Goal: Transaction & Acquisition: Purchase product/service

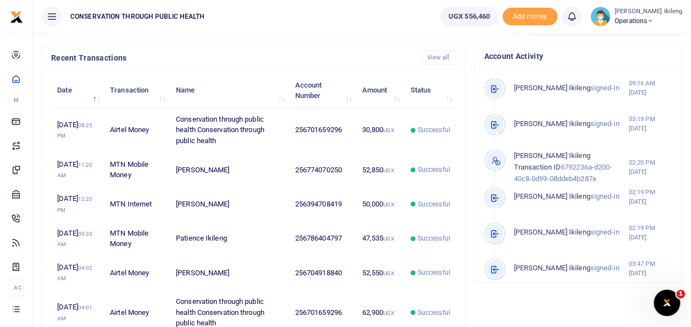
scroll to position [332, 0]
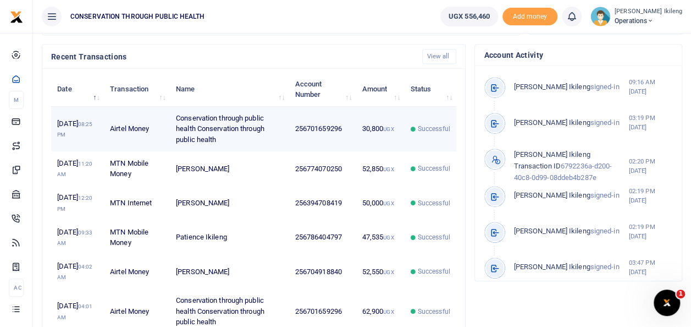
click at [380, 151] on td "30,800 UGX" at bounding box center [380, 129] width 48 height 45
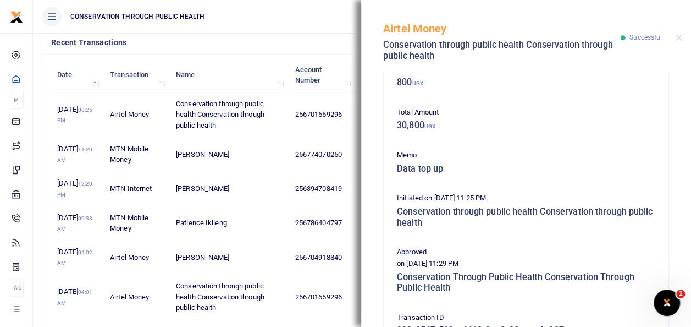
scroll to position [354, 0]
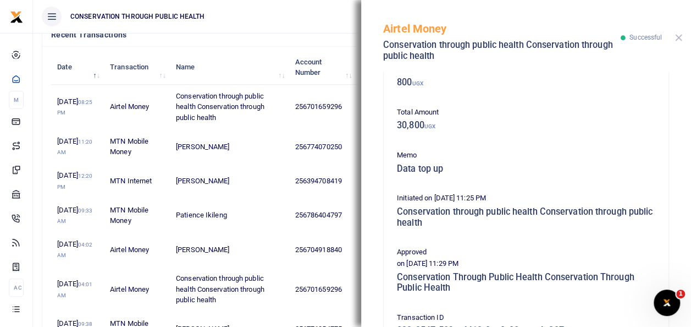
click at [678, 39] on button "Close" at bounding box center [678, 37] width 7 height 7
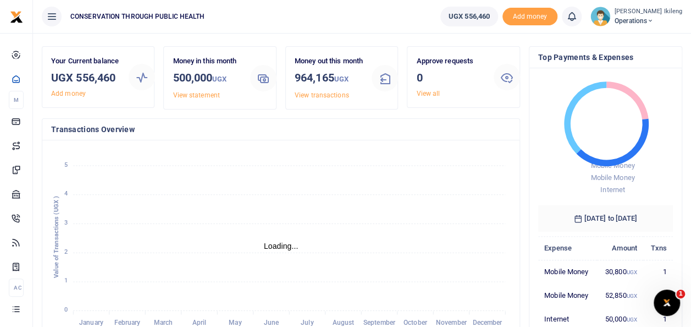
scroll to position [0, 0]
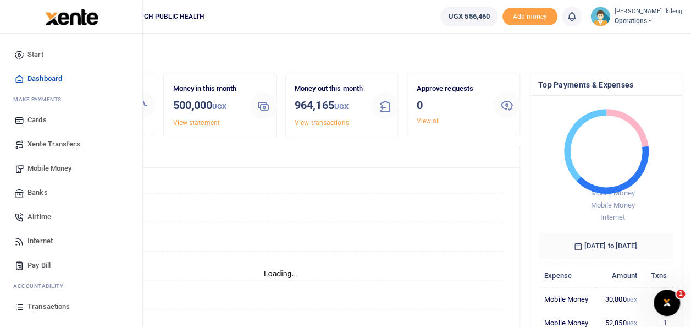
click at [31, 264] on span "Pay Bill" at bounding box center [38, 264] width 23 height 11
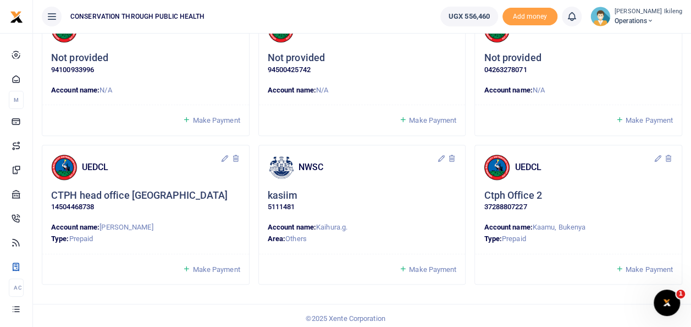
scroll to position [239, 0]
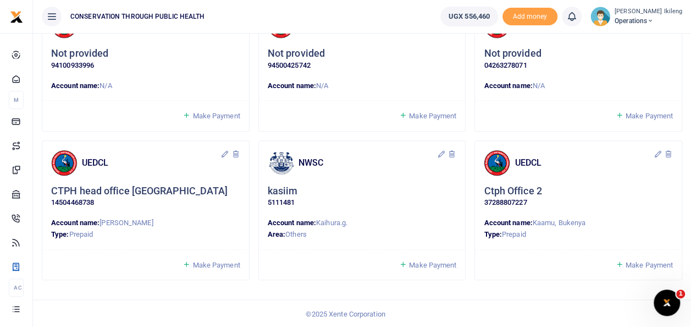
click at [655, 264] on span "Make Payment" at bounding box center [649, 265] width 47 height 8
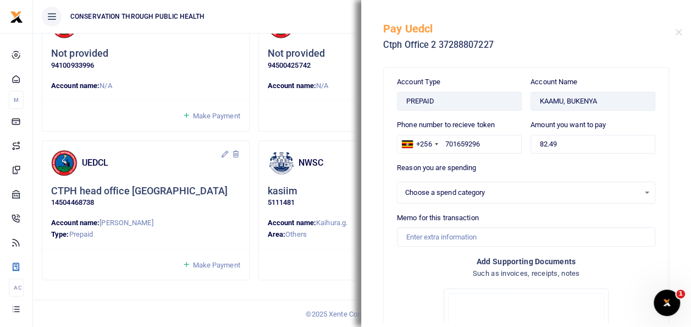
select select
click at [563, 145] on input "82.49" at bounding box center [592, 144] width 125 height 19
type input "8"
type input "100,000"
click at [499, 233] on input "Memo for this transaction" at bounding box center [526, 236] width 258 height 19
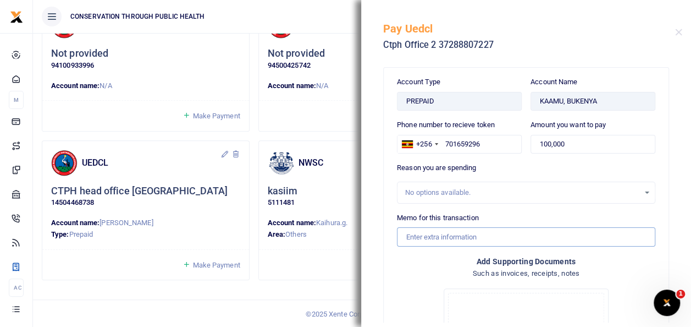
click at [499, 233] on input "Memo for this transaction" at bounding box center [526, 236] width 258 height 19
type input "yaka for August"
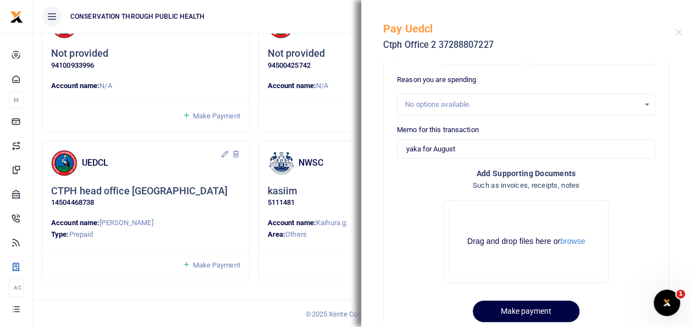
scroll to position [112, 0]
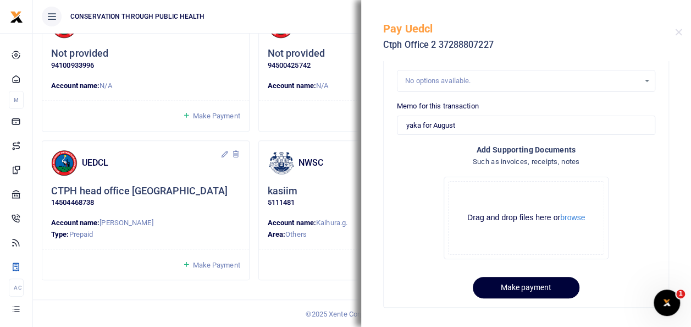
click at [544, 285] on button "Make payment" at bounding box center [526, 286] width 107 height 21
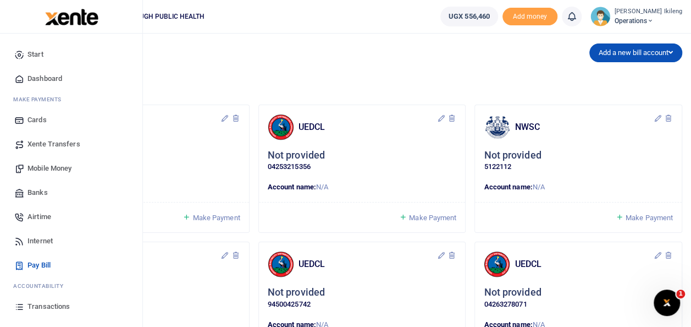
click at [44, 167] on span "Mobile Money" at bounding box center [49, 168] width 44 height 11
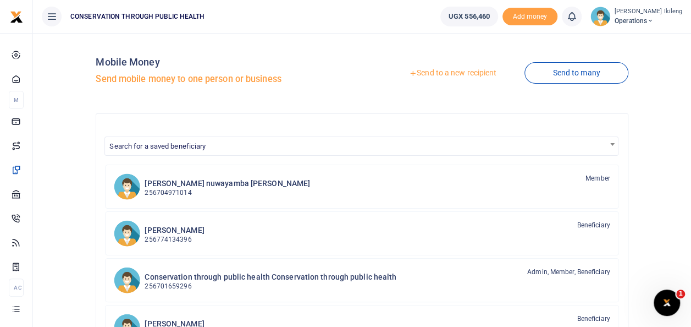
click at [459, 73] on link "Send to a new recipient" at bounding box center [452, 73] width 143 height 20
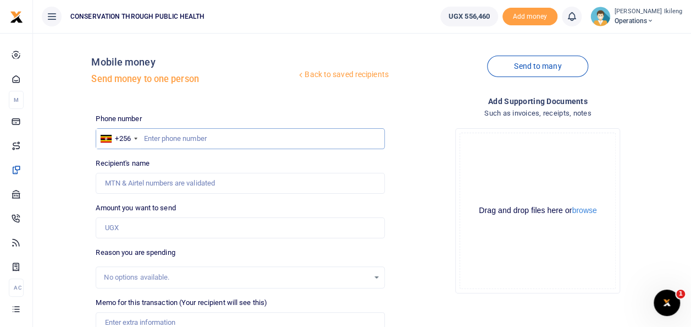
click at [199, 137] on input "text" at bounding box center [240, 138] width 289 height 21
type input "701659296"
click at [146, 233] on input "Amount you want to send" at bounding box center [240, 227] width 289 height 21
type input "Kaamu Bukenya"
click at [139, 228] on input "Amount you want to send" at bounding box center [240, 227] width 289 height 21
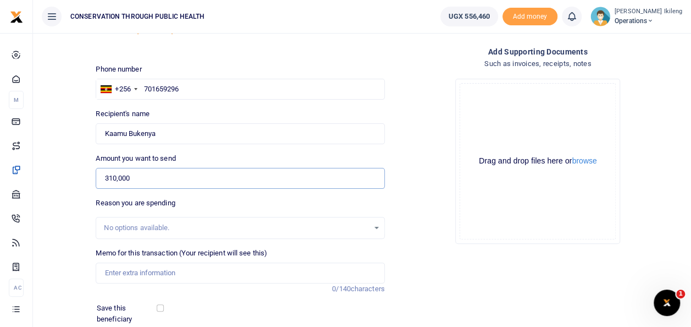
scroll to position [112, 0]
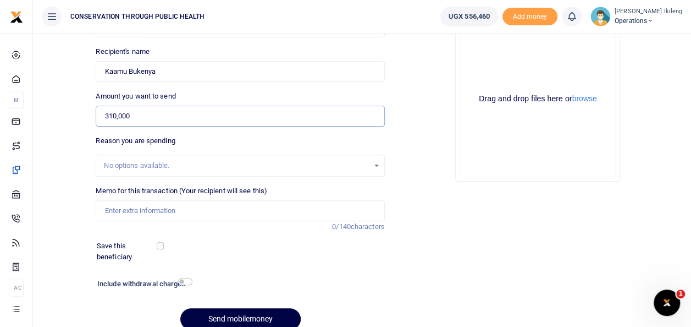
type input "310,000"
click at [306, 212] on input "Memo for this transaction (Your recipient will see this)" at bounding box center [240, 210] width 289 height 21
type input "internet for office"
click at [187, 279] on input "checkbox" at bounding box center [185, 281] width 14 height 7
checkbox input "true"
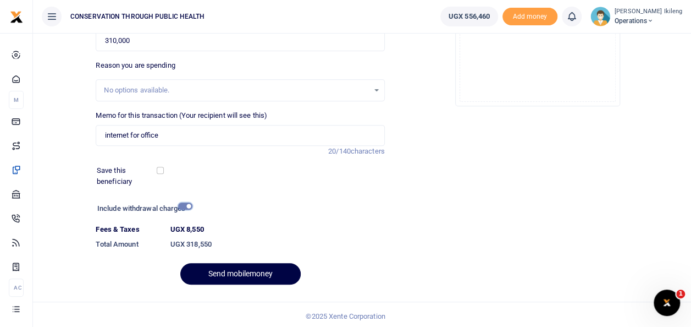
scroll to position [190, 0]
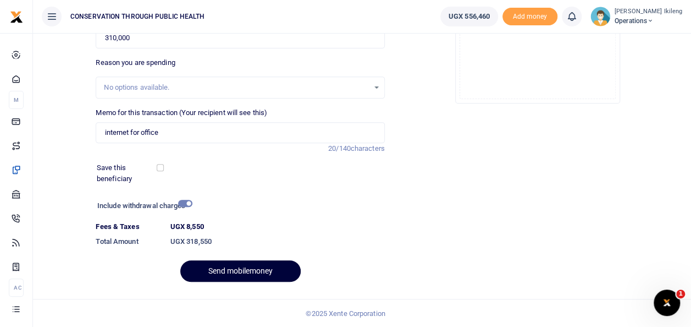
click at [227, 275] on button "Send mobilemoney" at bounding box center [240, 270] width 120 height 21
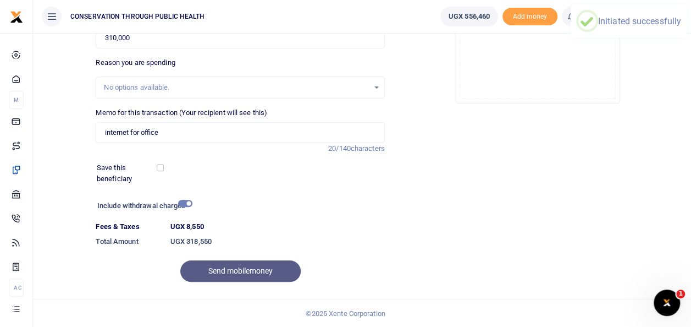
scroll to position [0, 0]
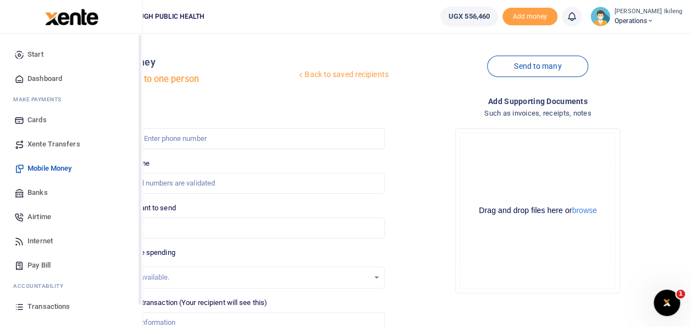
click at [18, 77] on icon at bounding box center [19, 79] width 10 height 10
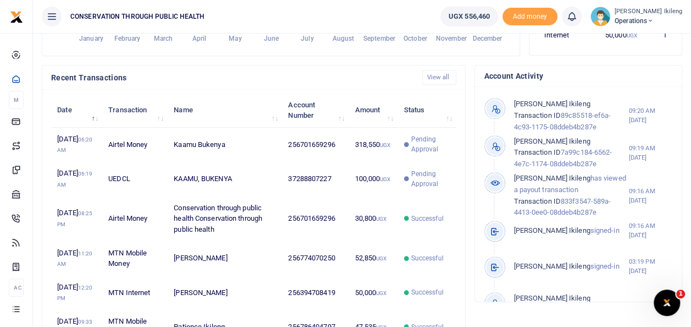
scroll to position [315, 0]
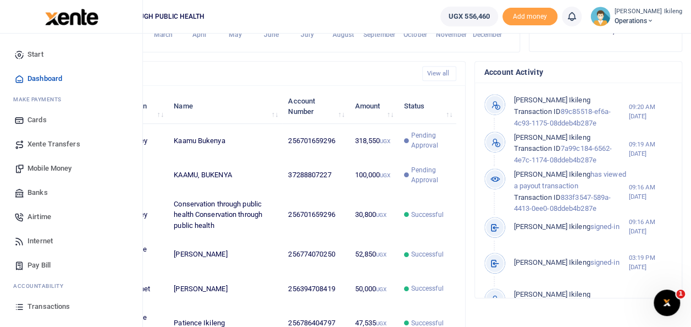
click at [45, 262] on span "Pay Bill" at bounding box center [38, 264] width 23 height 11
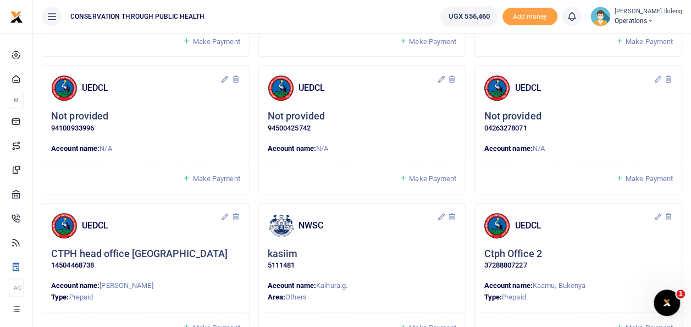
scroll to position [227, 0]
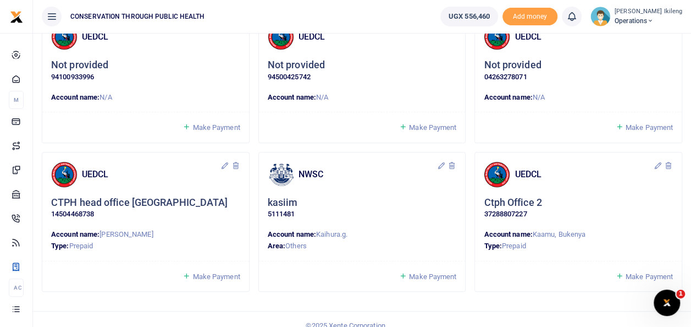
click at [213, 277] on span "Make Payment" at bounding box center [215, 276] width 47 height 8
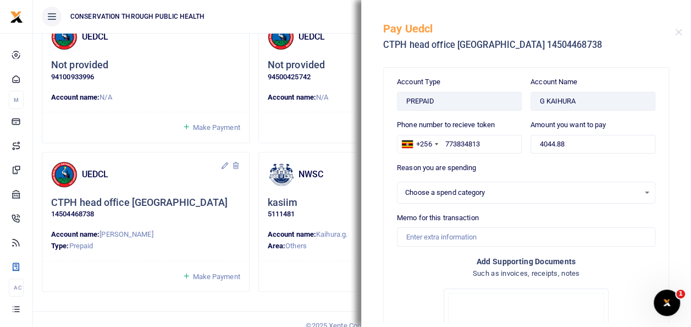
select select
click at [573, 146] on input "4044.88" at bounding box center [592, 144] width 125 height 19
type input "4"
type input "100,000"
click at [434, 240] on input "Memo for this transaction" at bounding box center [526, 236] width 258 height 19
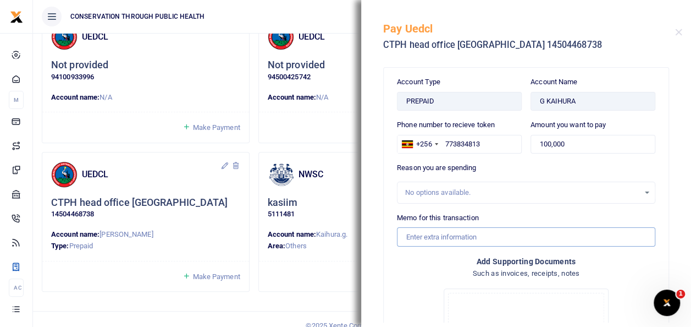
type input "yaka for August"
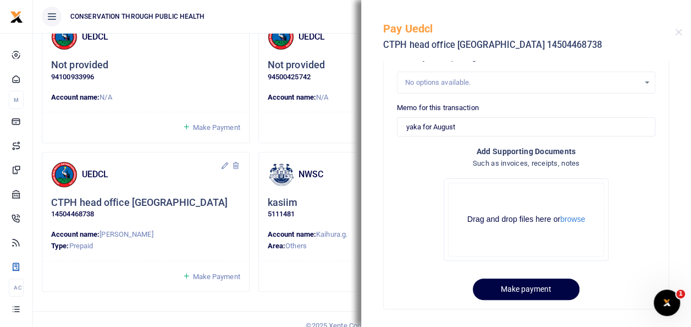
scroll to position [112, 0]
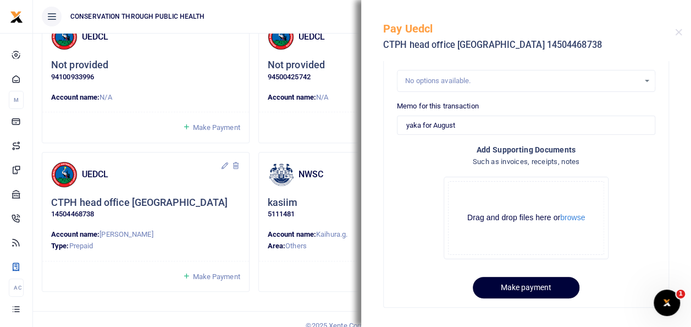
click at [536, 278] on button "Make payment" at bounding box center [526, 286] width 107 height 21
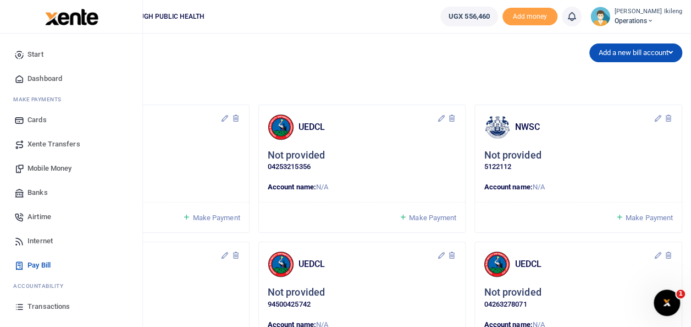
click at [34, 78] on span "Dashboard" at bounding box center [44, 78] width 35 height 11
